Goal: Information Seeking & Learning: Find specific fact

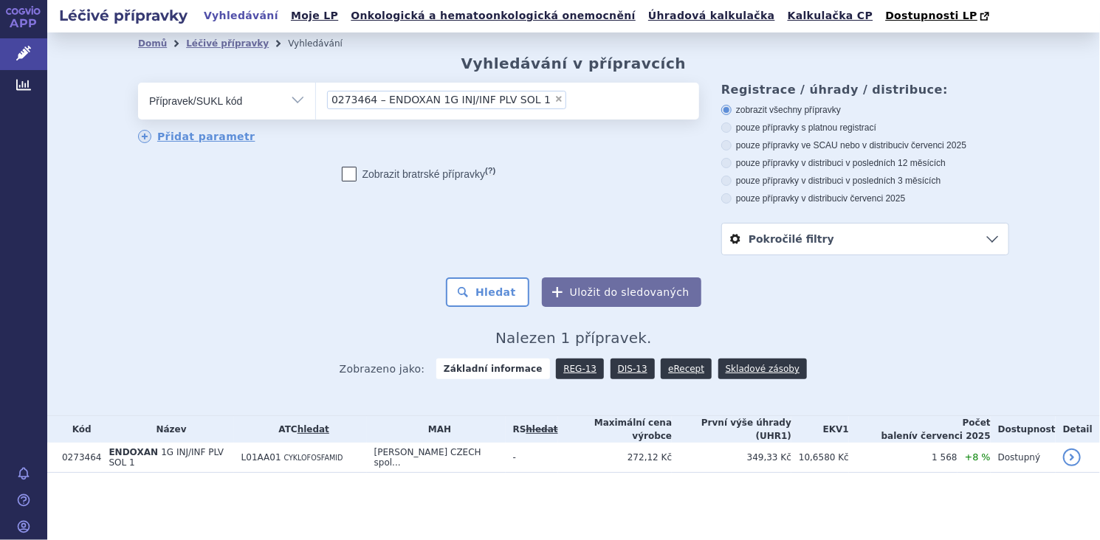
click at [554, 100] on span "×" at bounding box center [558, 98] width 9 height 9
click at [316, 100] on select "0273464 – ENDOXAN 1G INJ/INF PLV SOL 1" at bounding box center [315, 100] width 1 height 37
select select
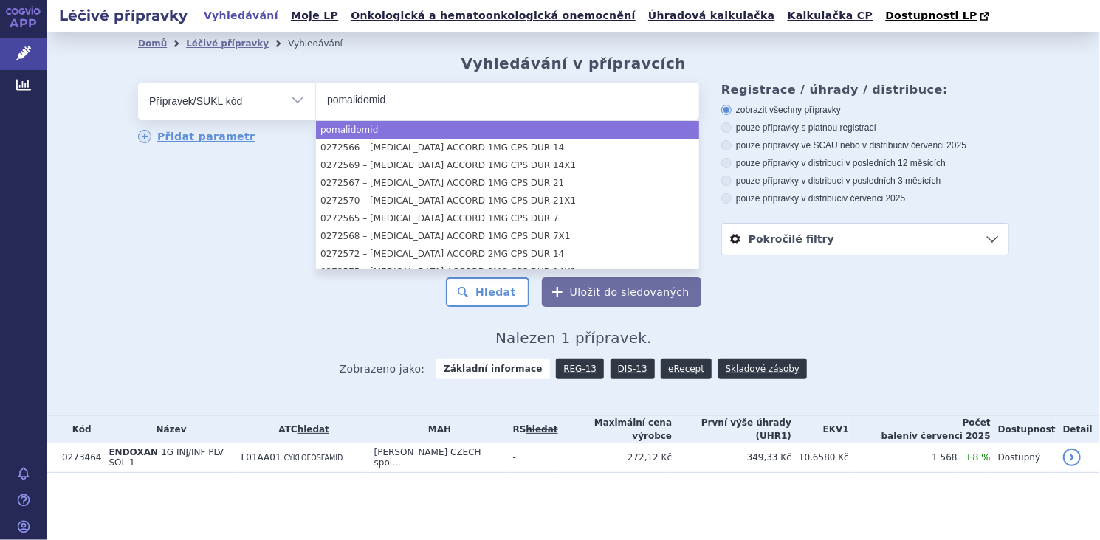
type input "pomalidomid"
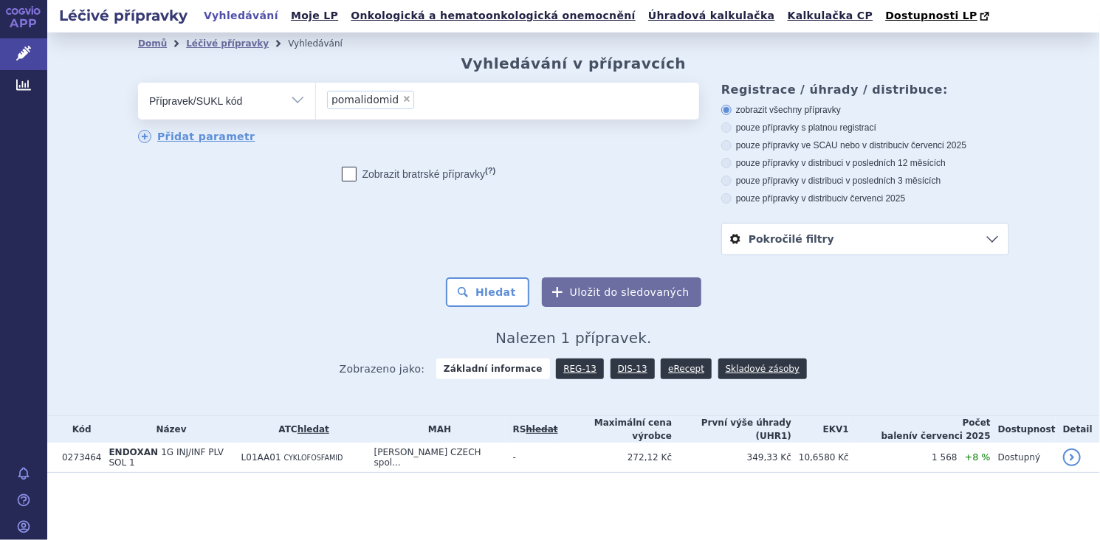
select select "pomalidomid"
click at [301, 100] on select "Vše Přípravek/SUKL kód MAH VPOIS ATC/Aktivní látka Léková forma Síla" at bounding box center [226, 99] width 177 height 33
select select "filter-atc-group"
click at [138, 83] on select "Vše Přípravek/SUKL kód MAH VPOIS ATC/Aktivní látka Léková forma Síla" at bounding box center [226, 99] width 177 height 33
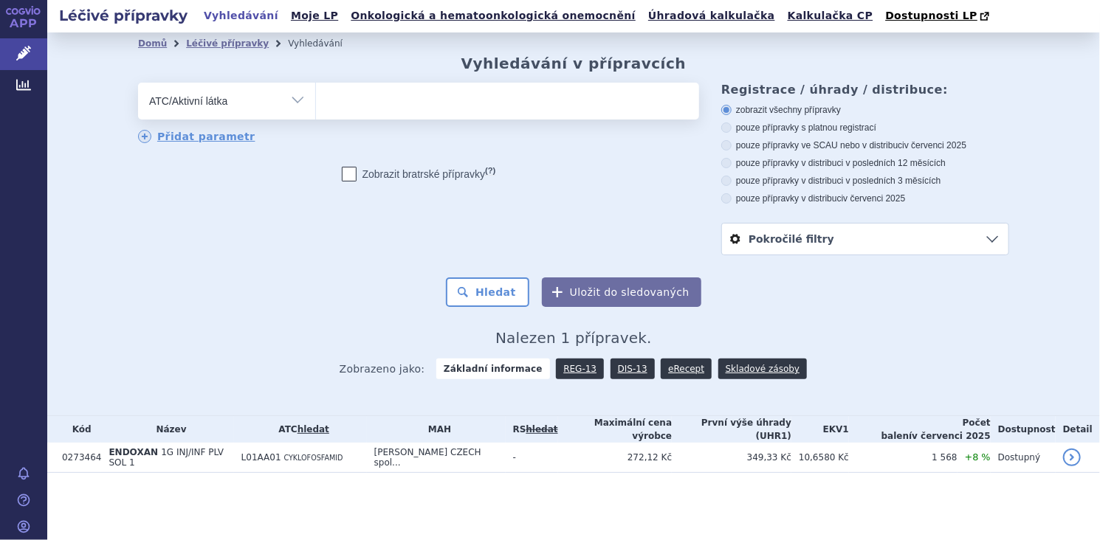
click at [348, 106] on ul at bounding box center [507, 98] width 383 height 31
click at [316, 106] on select at bounding box center [315, 100] width 1 height 37
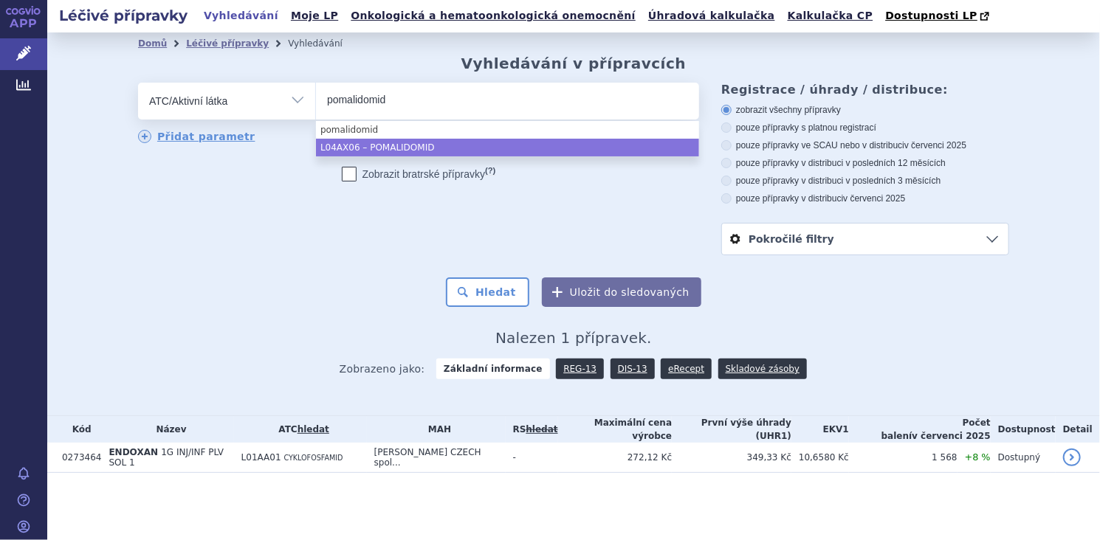
type input "pomalidomid"
select select "L04AX06"
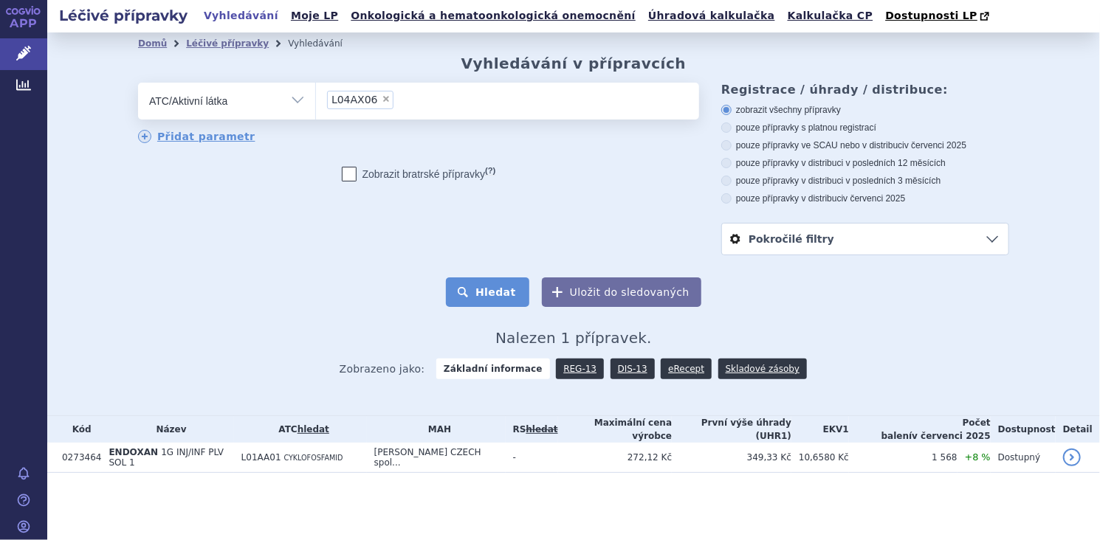
click at [491, 292] on button "Hledat" at bounding box center [487, 293] width 83 height 30
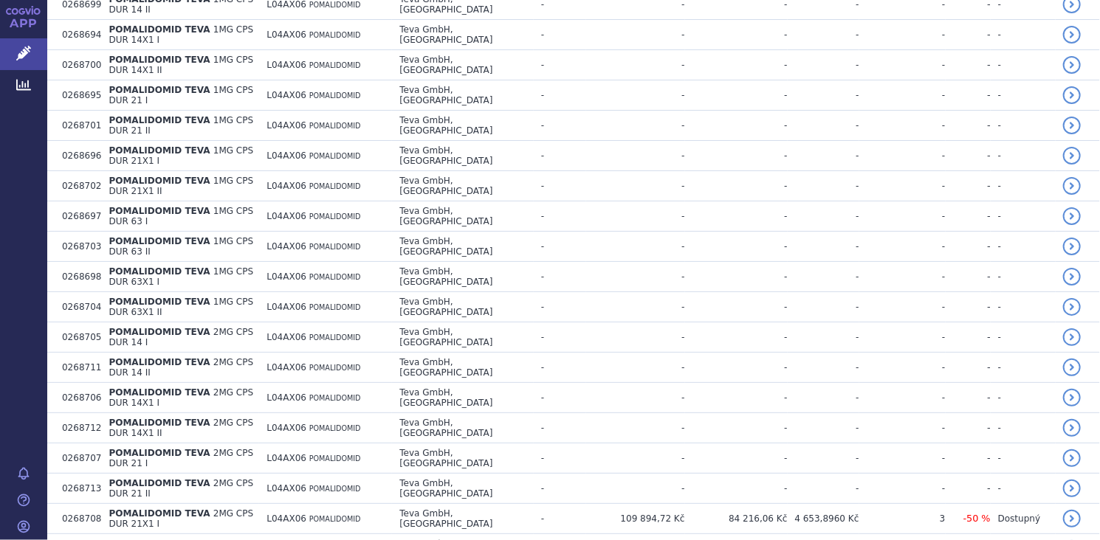
scroll to position [2798, 0]
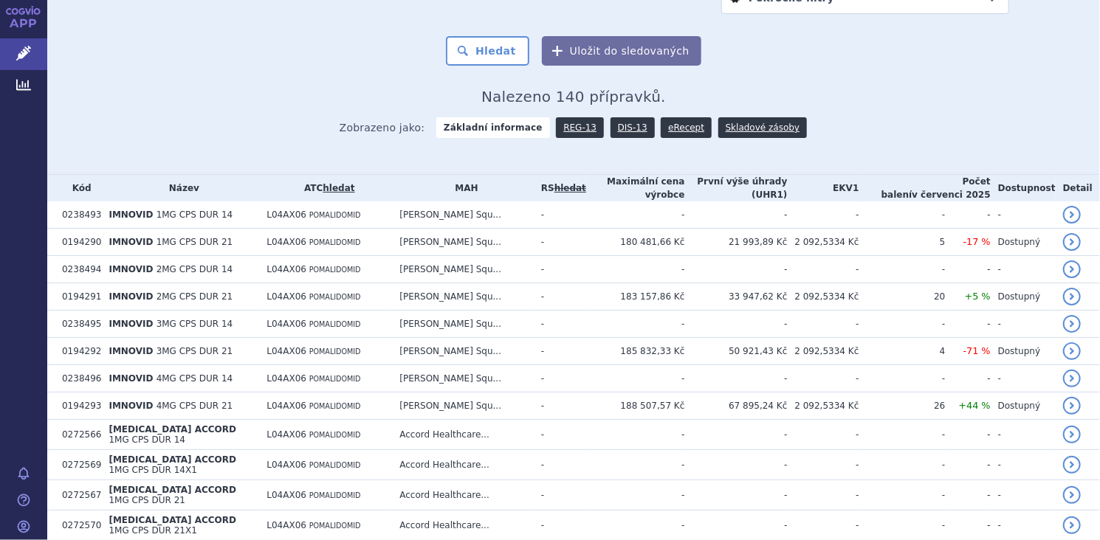
scroll to position [277, 0]
